Goal: Task Accomplishment & Management: Complete application form

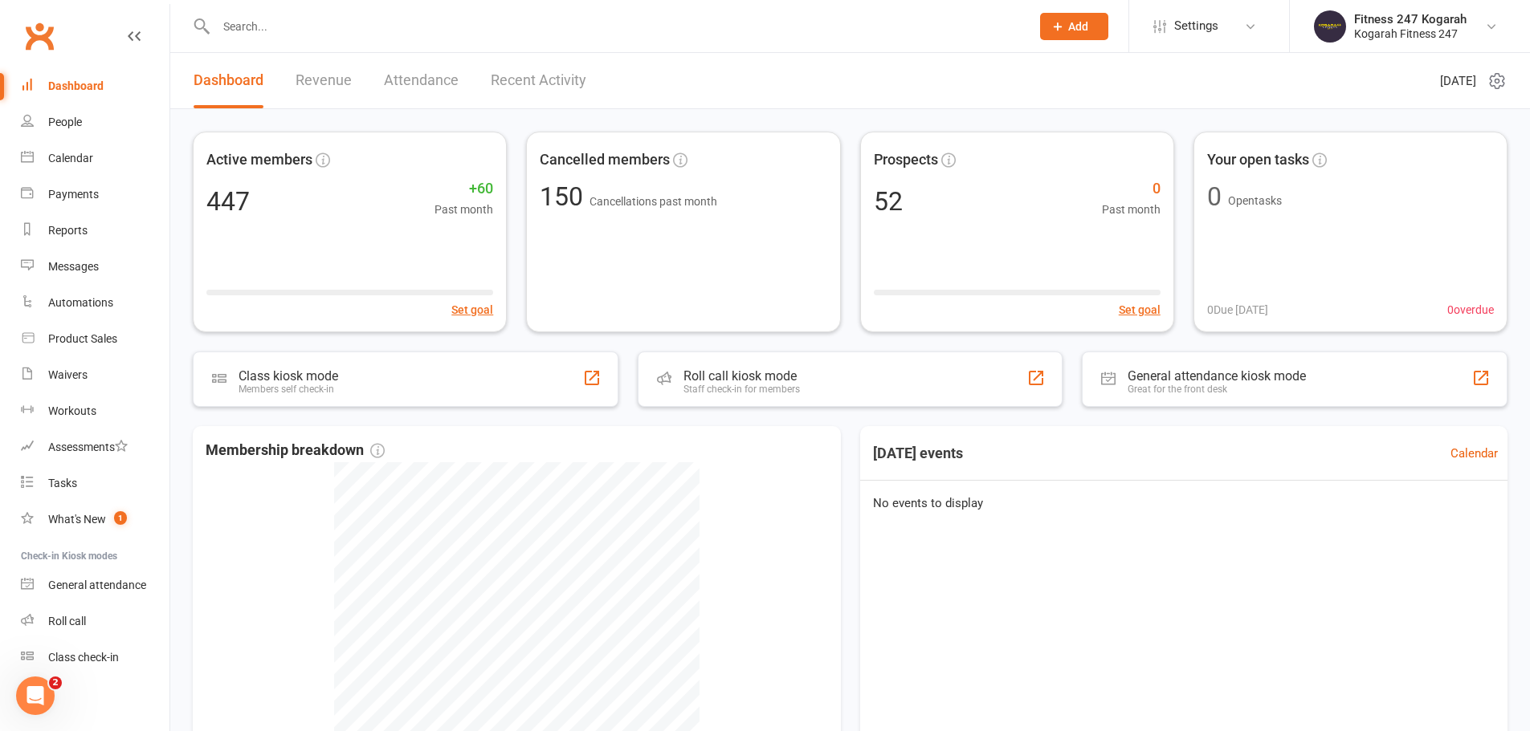
click at [286, 23] on input "text" at bounding box center [615, 26] width 808 height 22
paste input "[PERSON_NAME]"
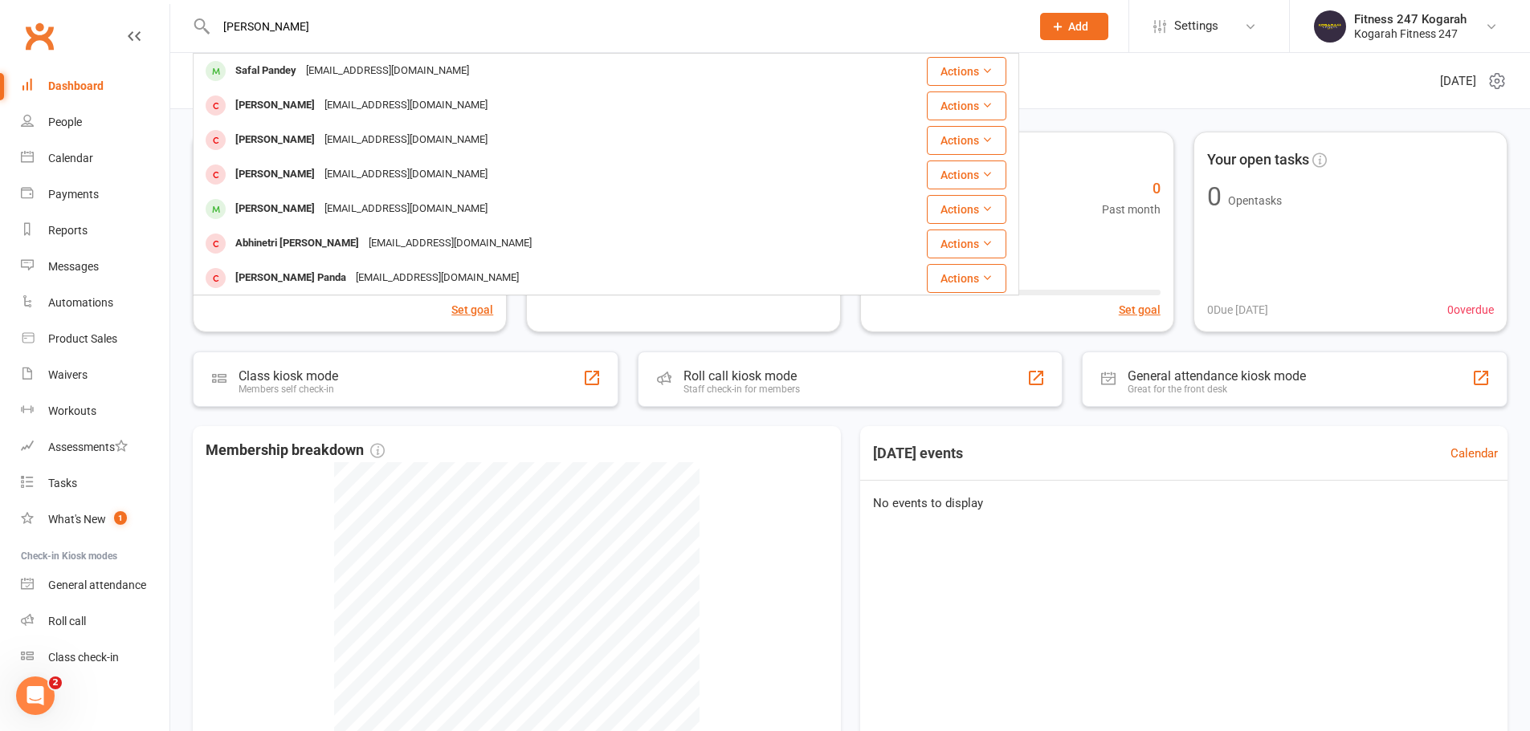
type input "[PERSON_NAME]"
click at [1098, 29] on button "Add" at bounding box center [1074, 26] width 68 height 27
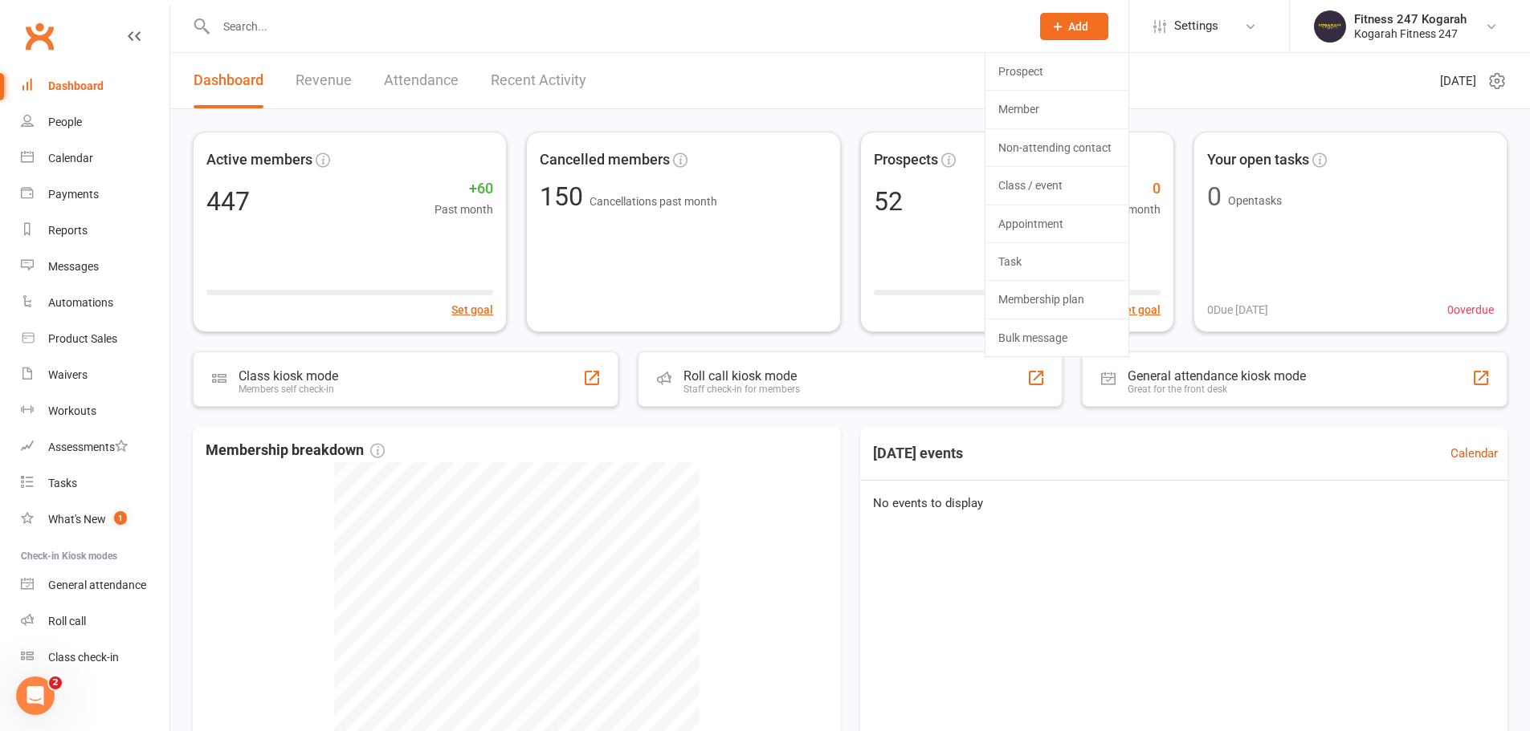
click at [1046, 26] on button "Add" at bounding box center [1074, 26] width 68 height 27
click at [1074, 30] on span "Add" at bounding box center [1078, 26] width 20 height 13
click at [1035, 115] on link "Member" at bounding box center [1056, 109] width 143 height 37
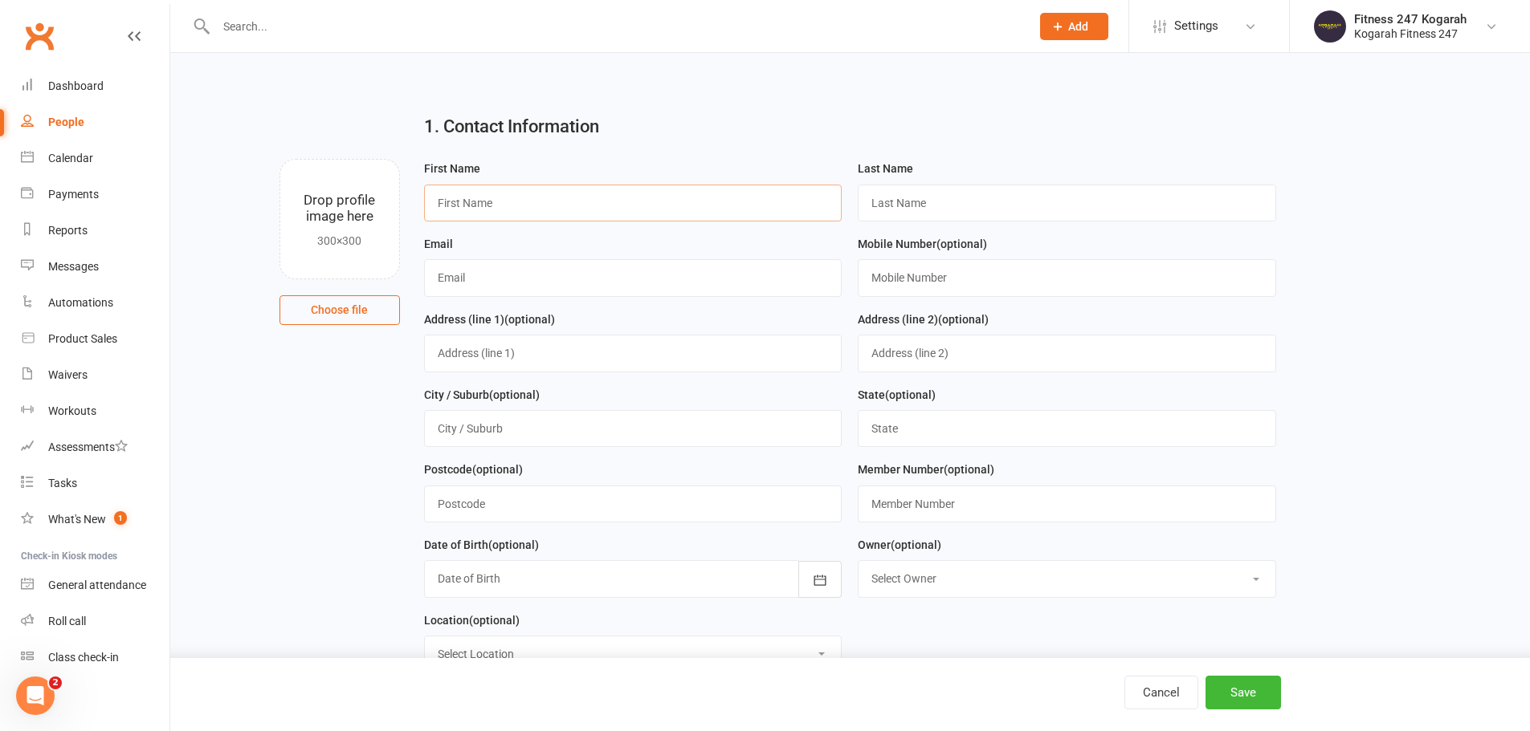
click at [498, 213] on input "text" at bounding box center [633, 203] width 418 height 37
paste input "[PERSON_NAME]"
drag, startPoint x: 470, startPoint y: 202, endPoint x: 641, endPoint y: 211, distance: 171.3
click at [641, 211] on input "[PERSON_NAME]" at bounding box center [633, 203] width 418 height 37
type input "Bimal"
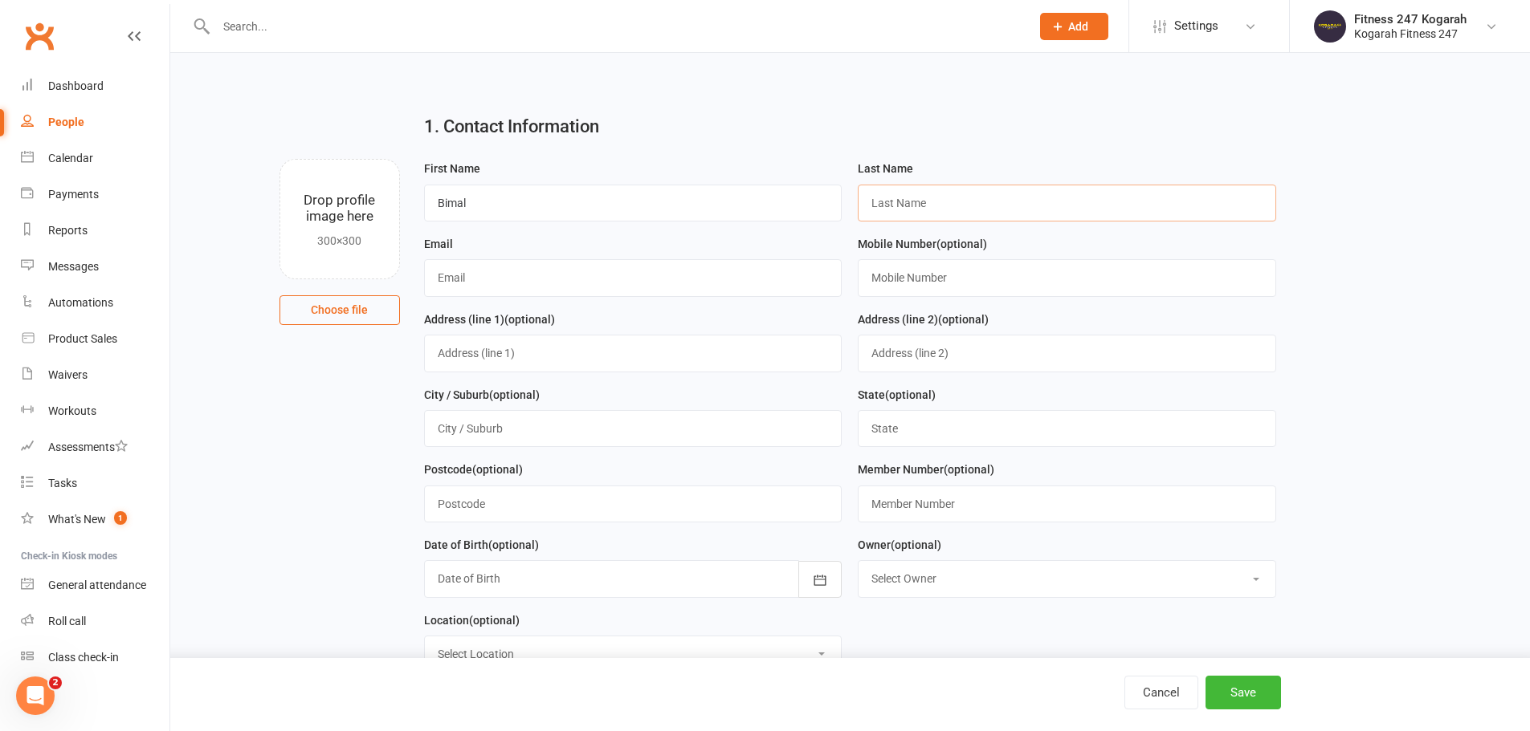
click at [924, 202] on input "text" at bounding box center [1067, 203] width 418 height 37
paste input "Pandey"
type input "Pandey"
click at [617, 289] on input "text" at bounding box center [633, 277] width 418 height 37
paste input "[EMAIL_ADDRESS][DOMAIN_NAME]"
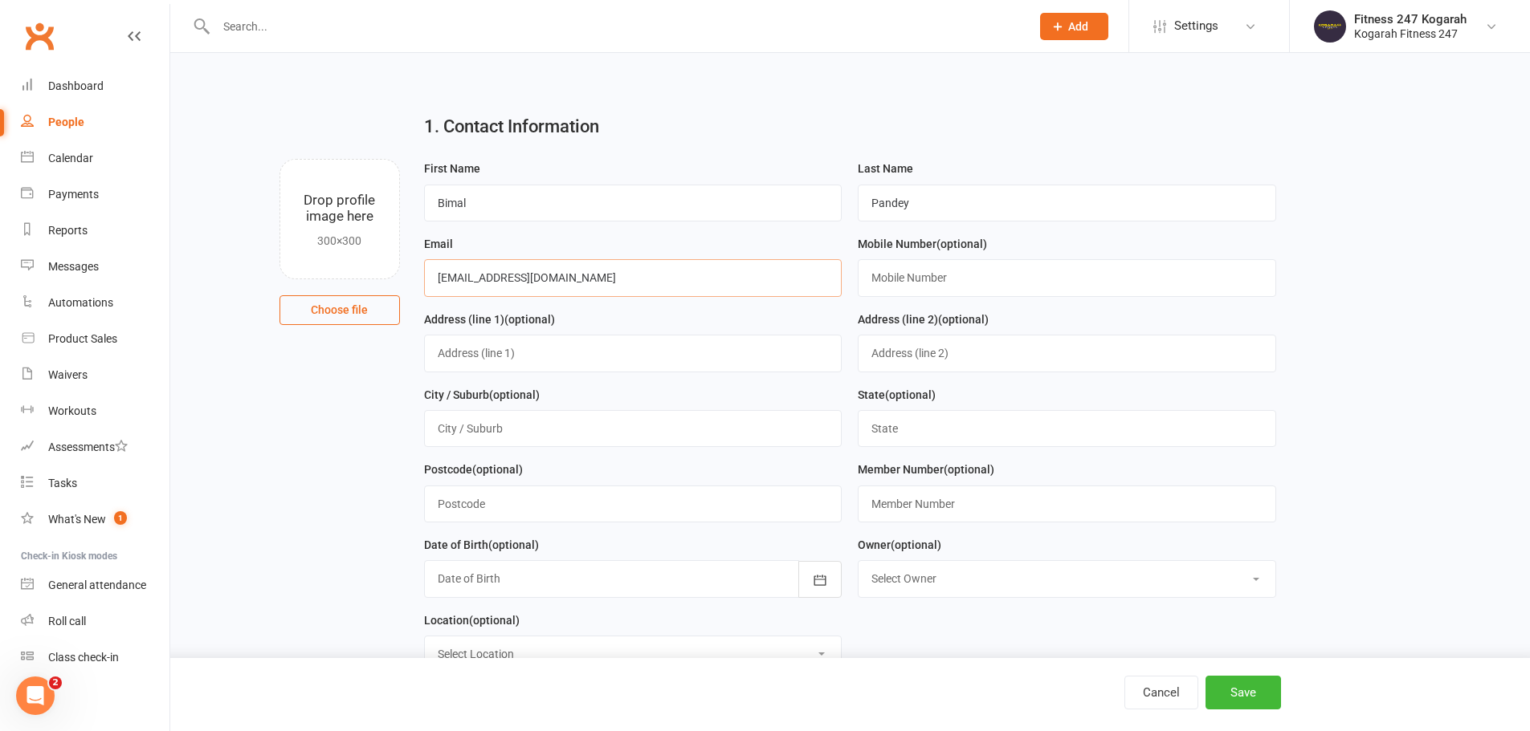
type input "[EMAIL_ADDRESS][DOMAIN_NAME]"
click at [908, 281] on input "text" at bounding box center [1067, 277] width 418 height 37
click at [966, 283] on input "text" at bounding box center [1067, 277] width 418 height 37
paste input "0411681126"
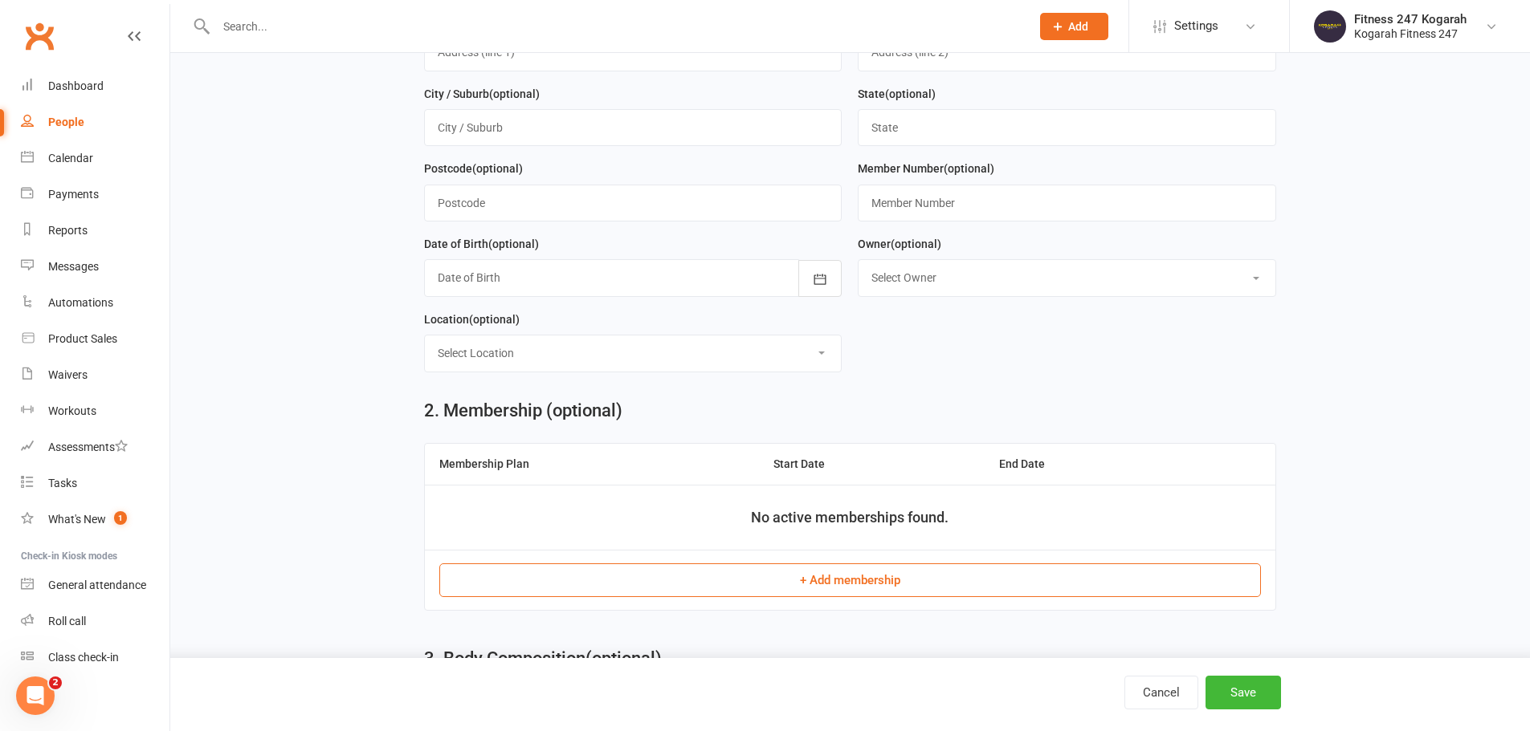
scroll to position [401, 0]
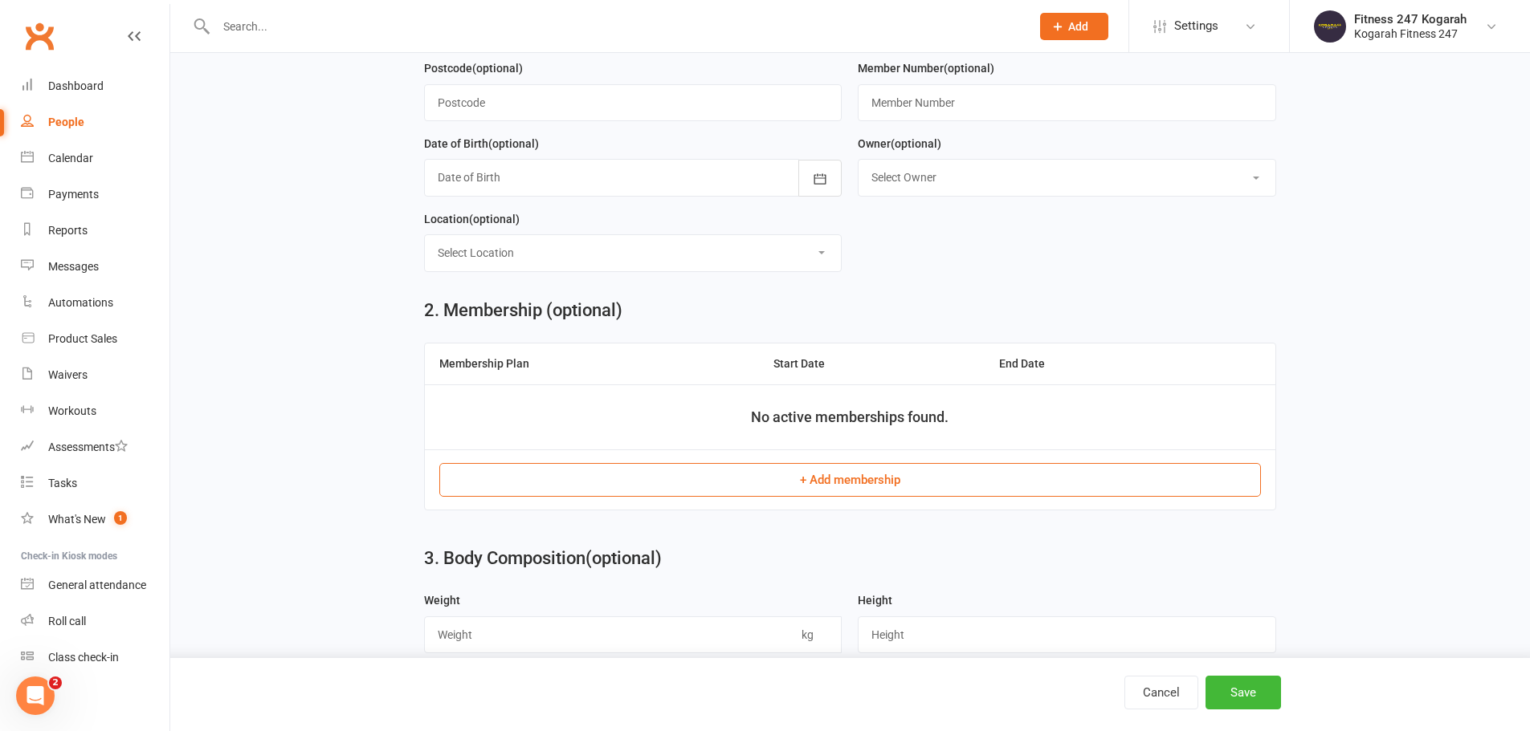
type input "0411681126"
click at [811, 487] on button "+ Add membership" at bounding box center [849, 480] width 821 height 34
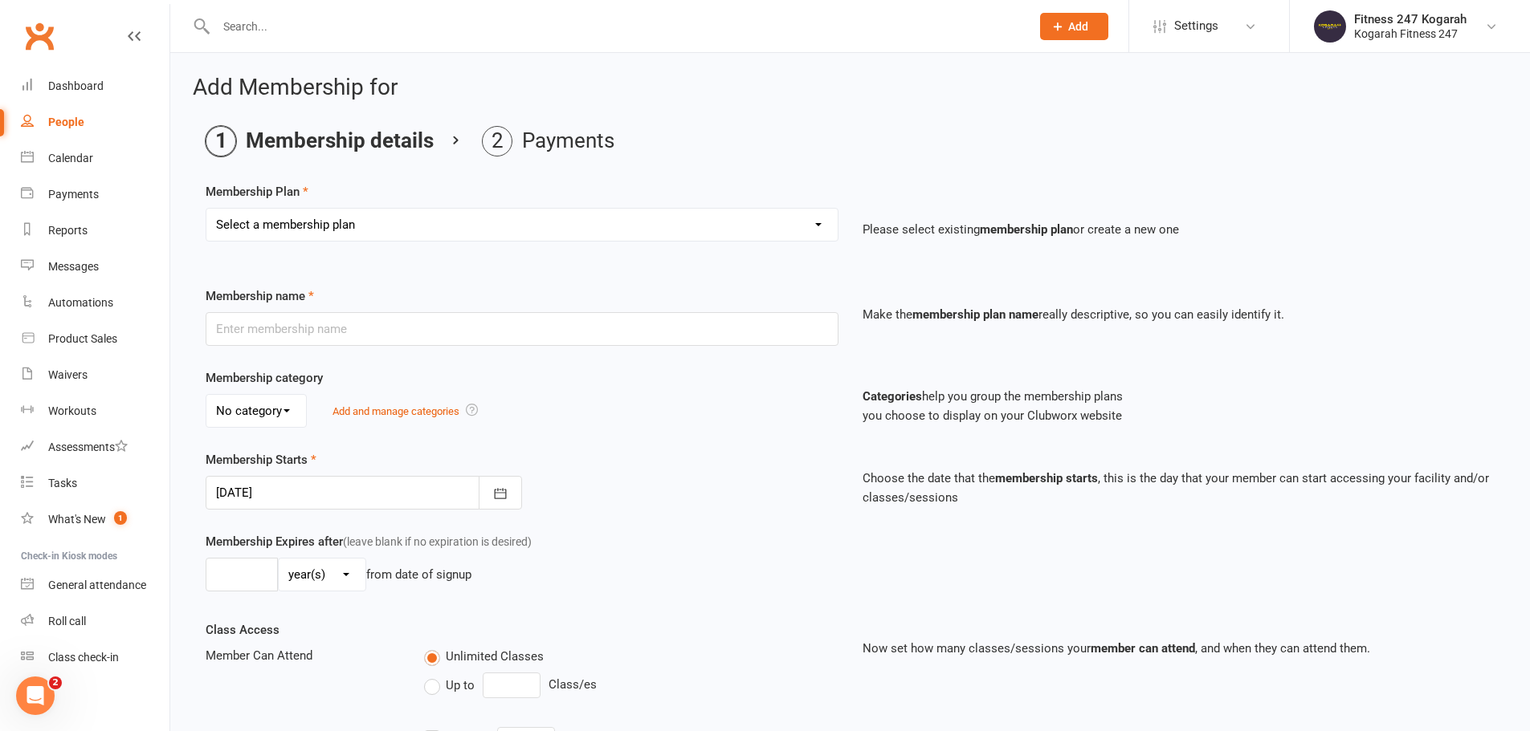
click at [381, 230] on select "Select a membership plan Create new Membership Plan Foundation 19.45 Foundation…" at bounding box center [521, 225] width 631 height 32
click at [365, 232] on select "Select a membership plan Create new Membership Plan Foundation 19.45 Foundation…" at bounding box center [521, 225] width 631 height 32
select select "15"
click at [206, 209] on select "Select a membership plan Create new Membership Plan Foundation 19.45 Foundation…" at bounding box center [521, 225] width 631 height 32
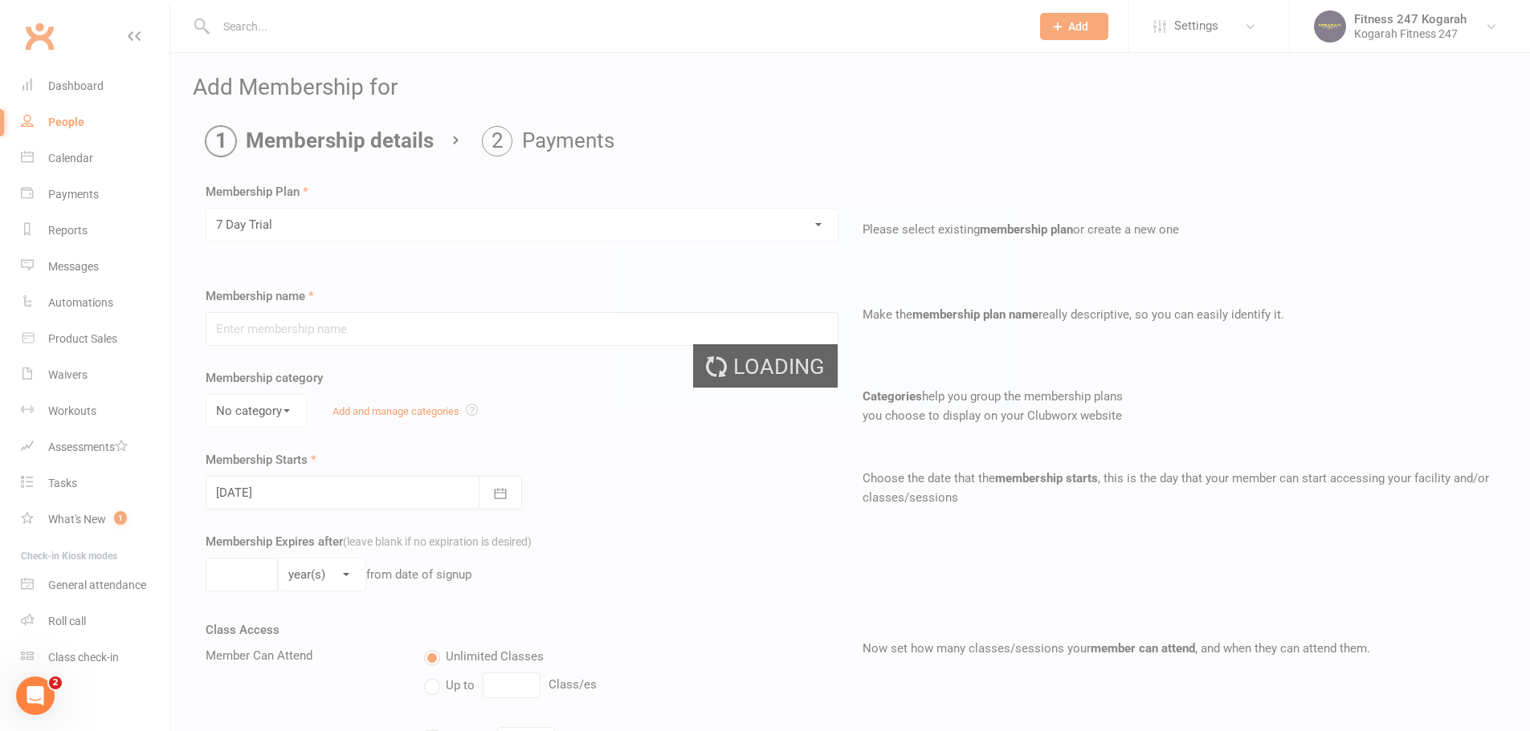
type input "7 Day Trial"
select select "1"
type input "1"
select select "1"
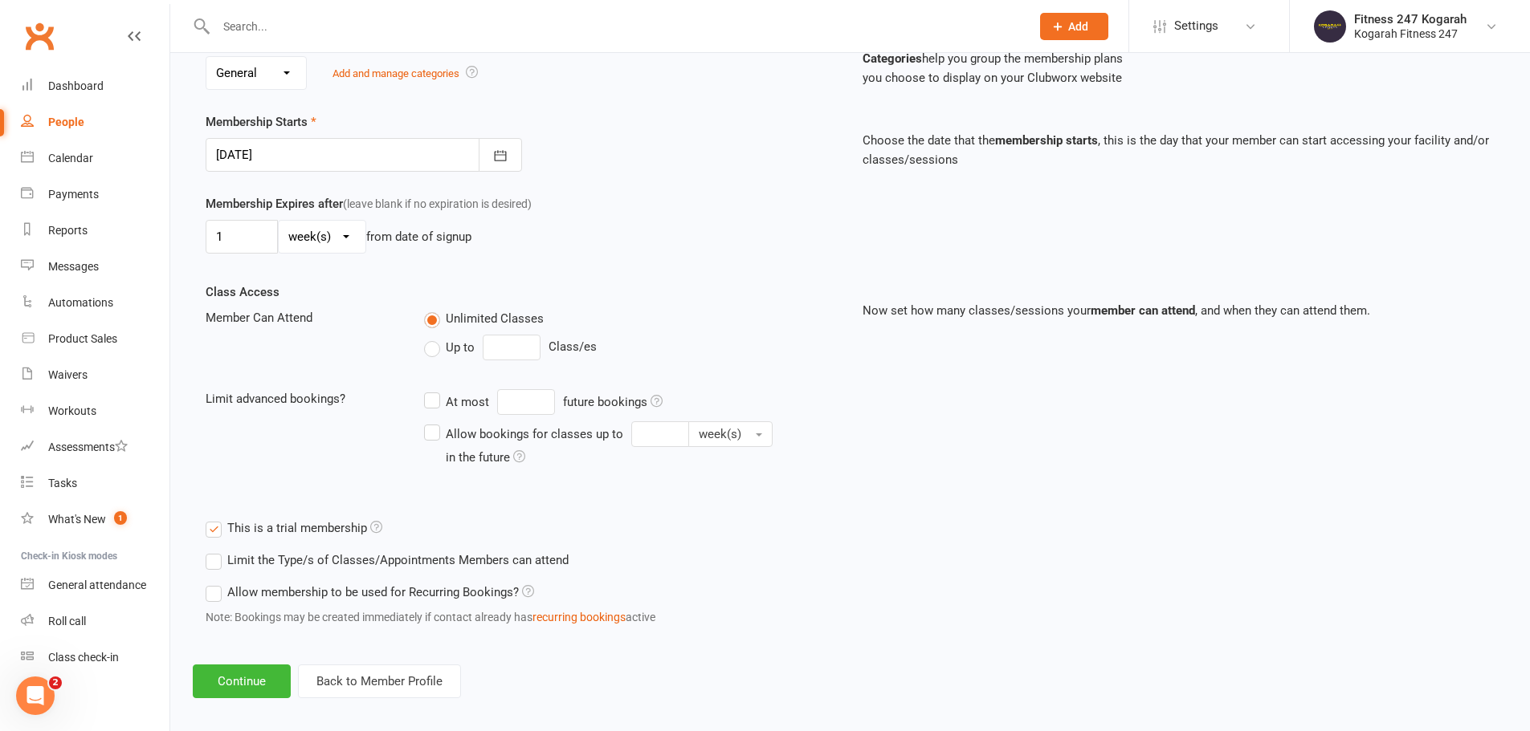
scroll to position [352, 0]
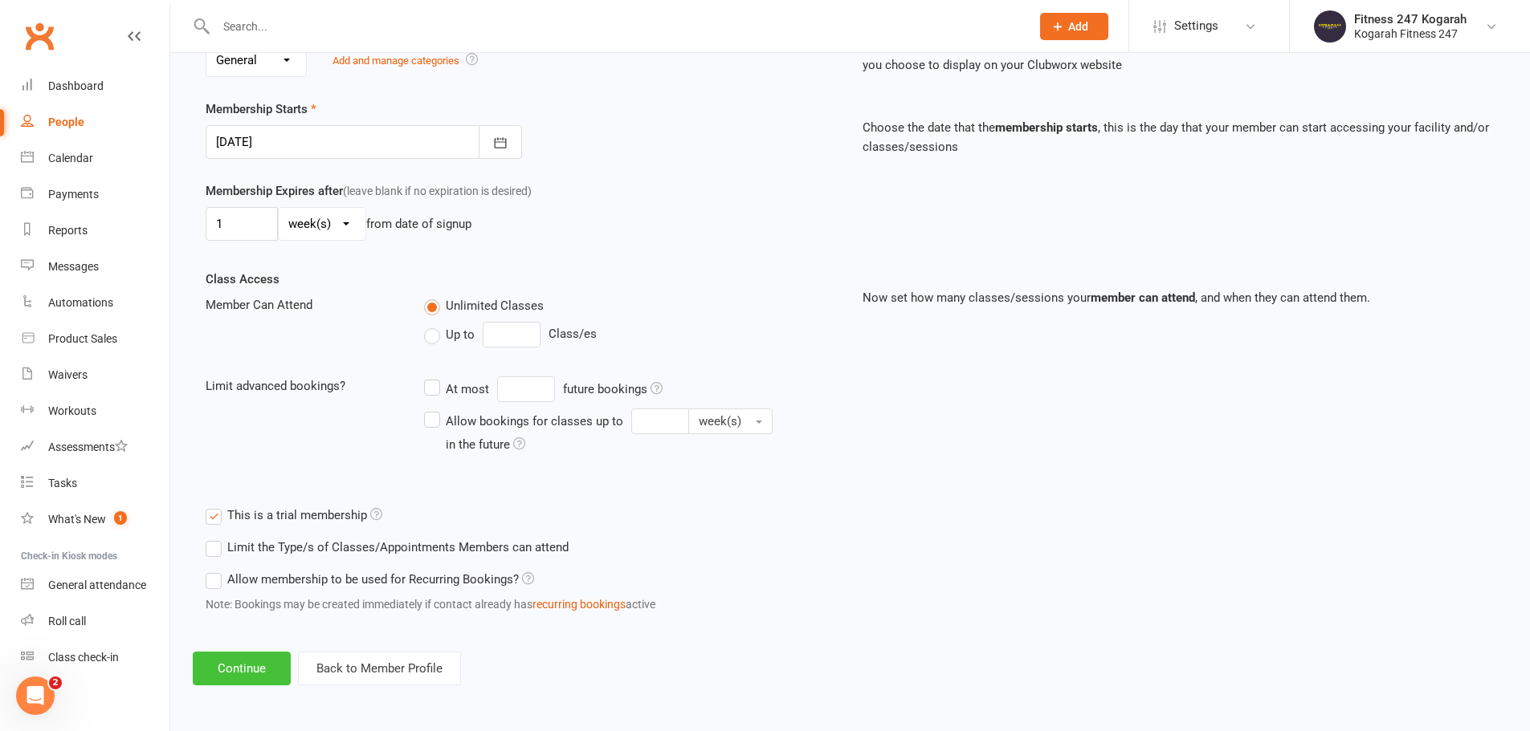
click at [243, 680] on button "Continue" at bounding box center [242, 669] width 98 height 34
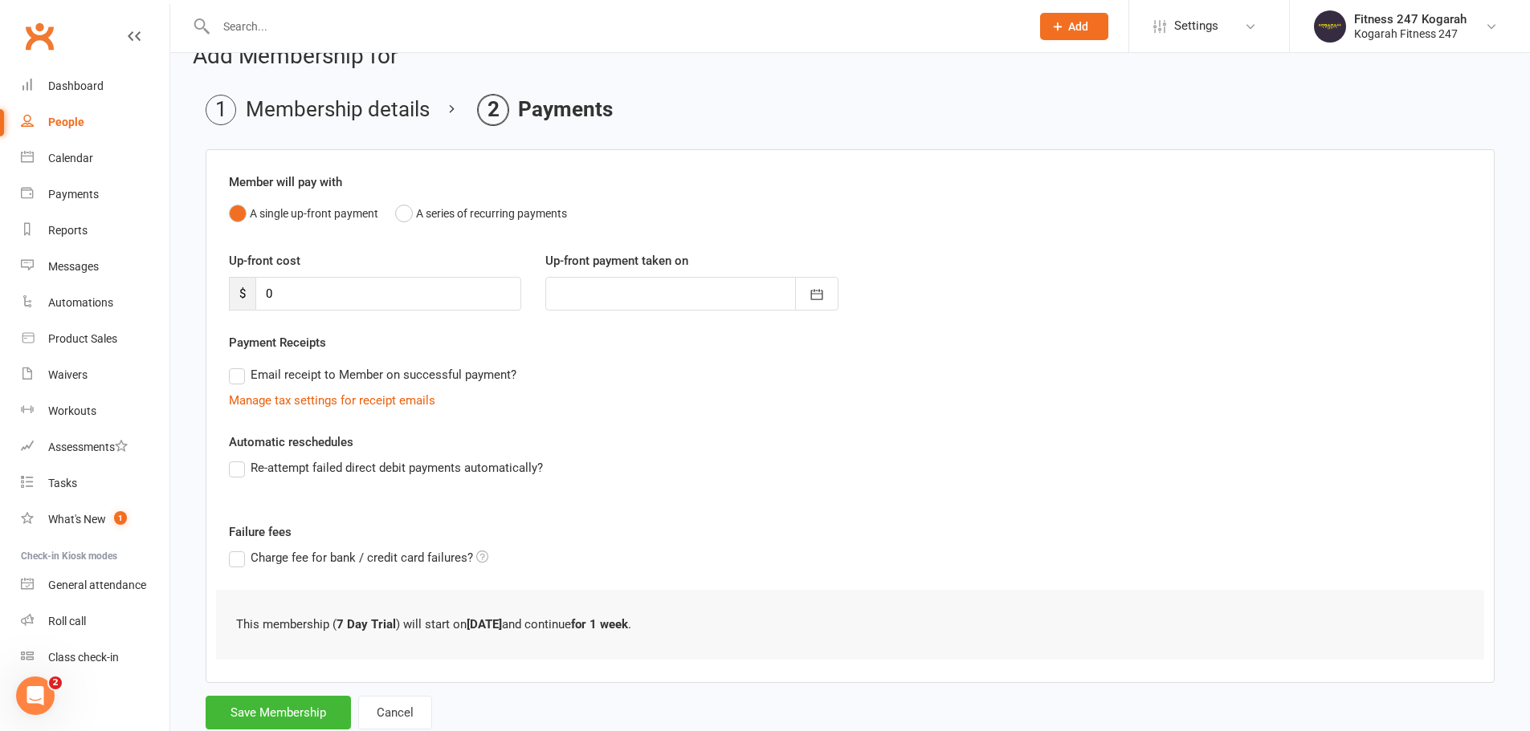
scroll to position [79, 0]
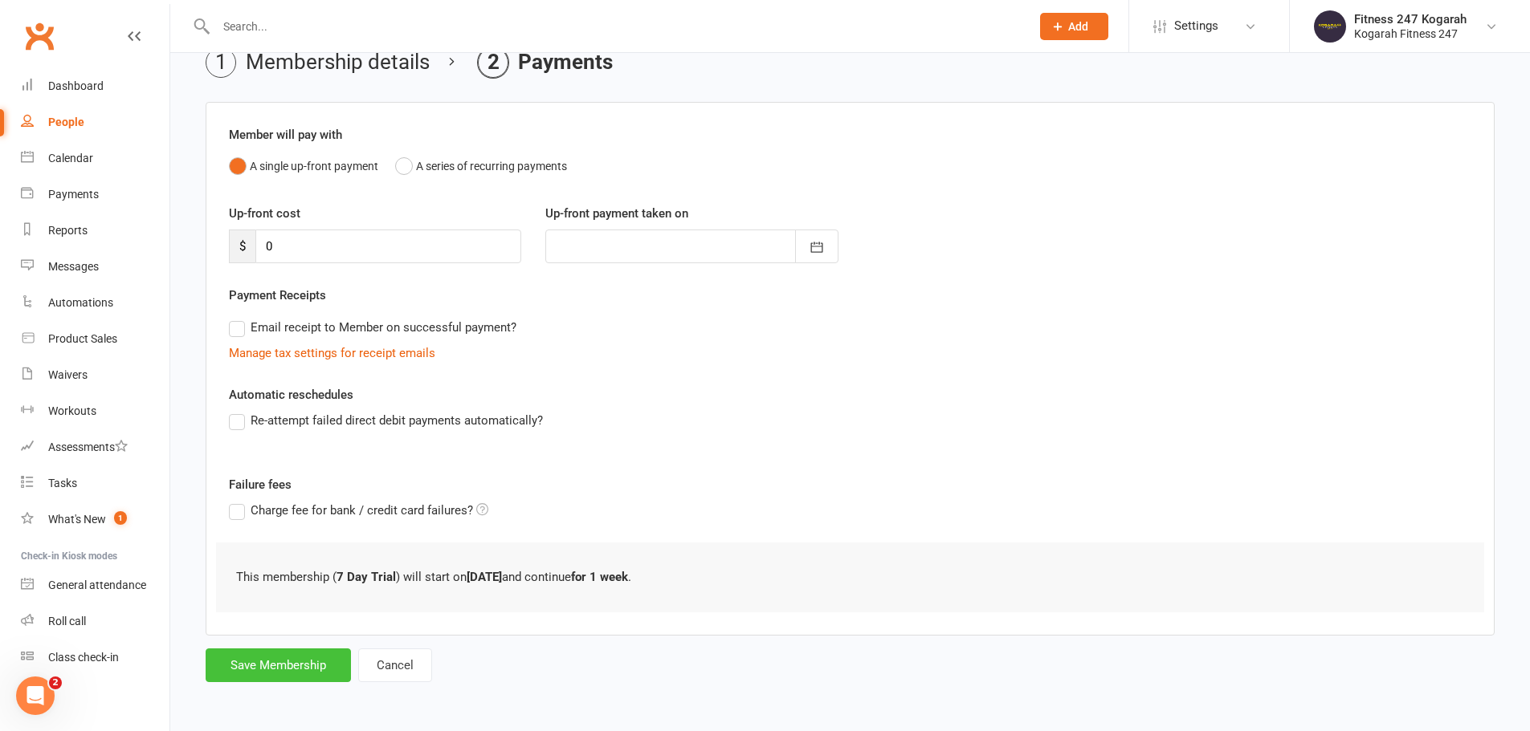
click at [280, 673] on button "Save Membership" at bounding box center [278, 666] width 145 height 34
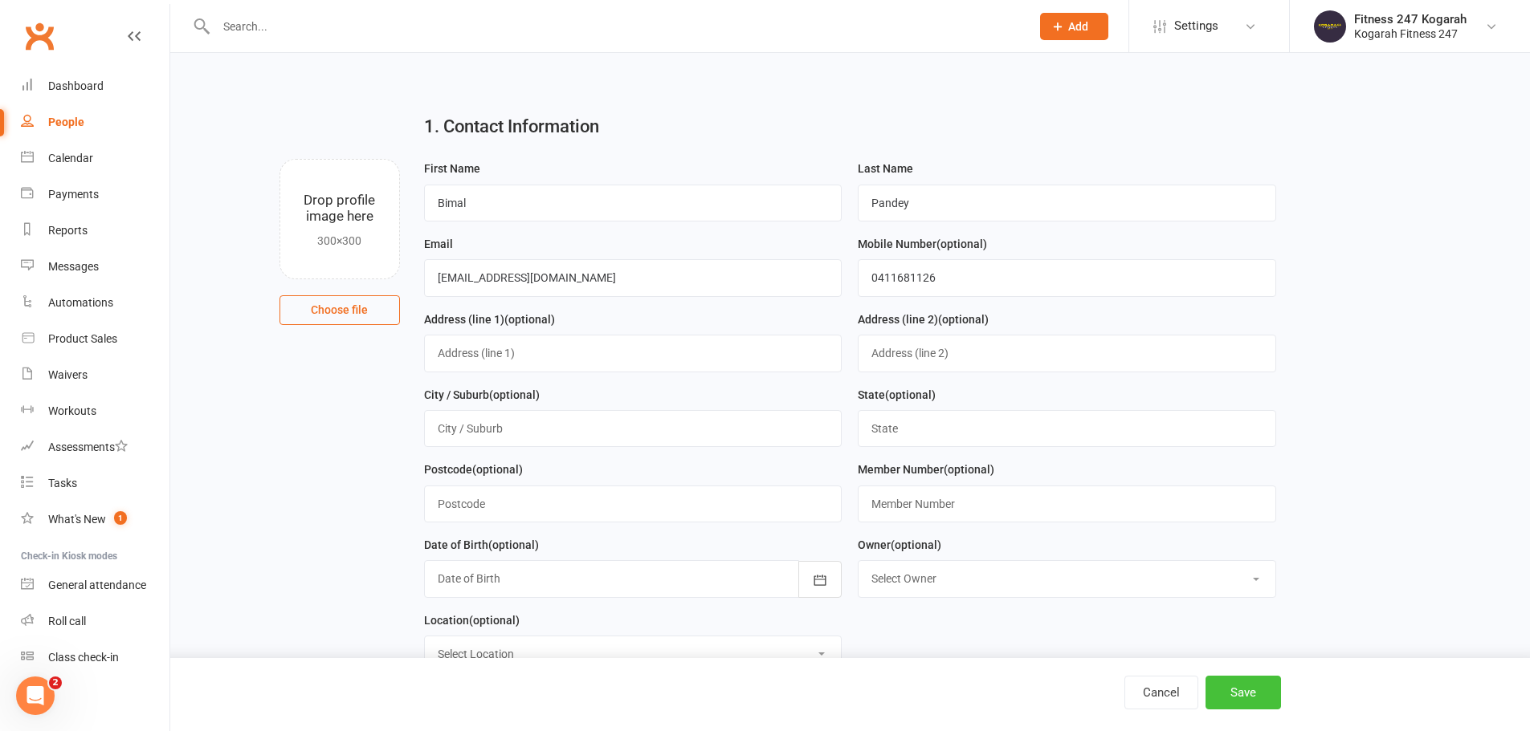
click at [1253, 699] on button "Save" at bounding box center [1242, 693] width 75 height 34
